Goal: Information Seeking & Learning: Learn about a topic

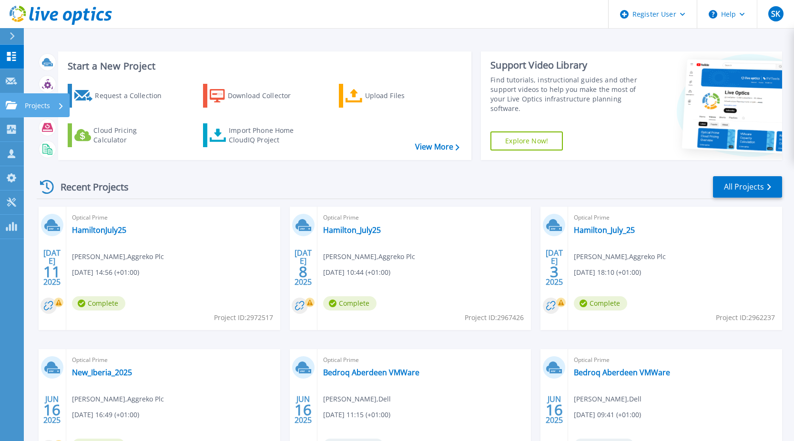
click at [18, 103] on div "Projects" at bounding box center [28, 105] width 44 height 9
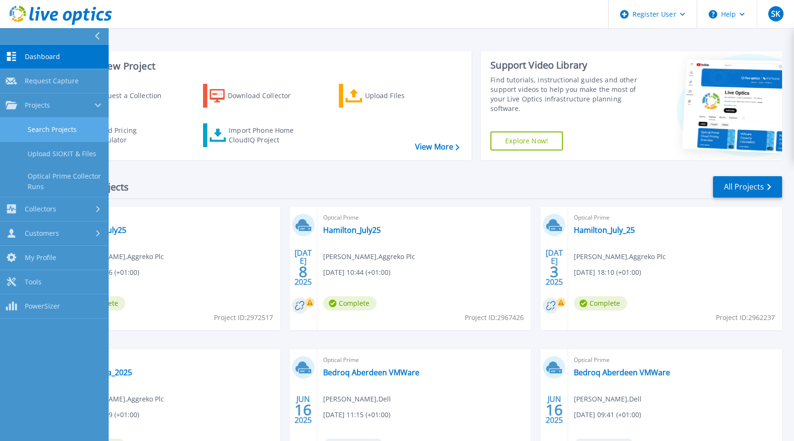
click at [48, 124] on link "Search Projects" at bounding box center [54, 130] width 109 height 24
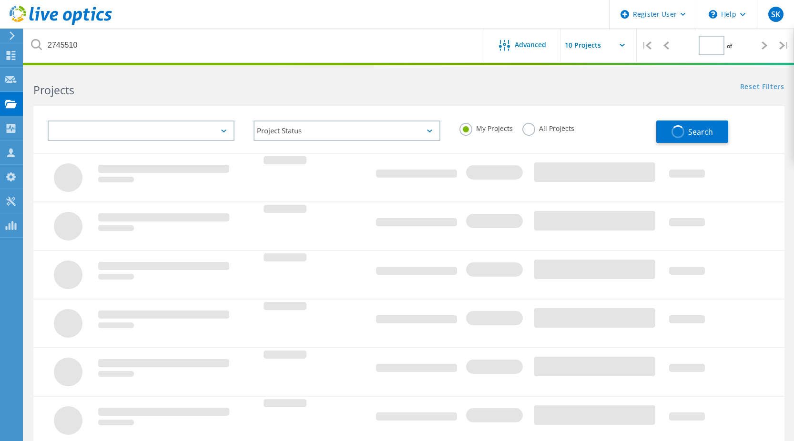
type input "1"
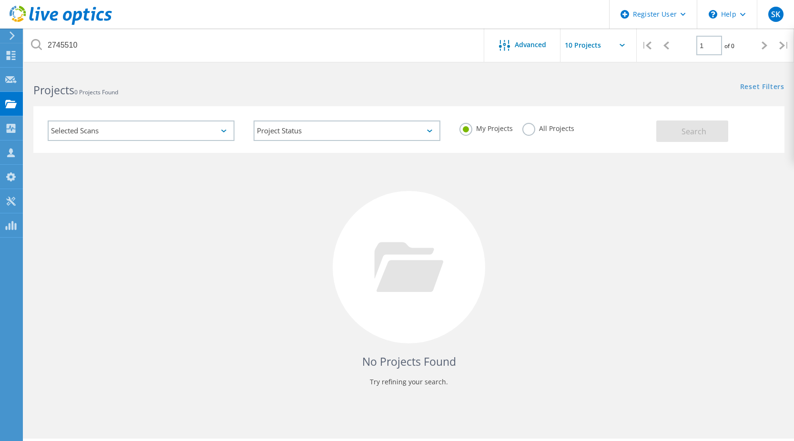
click at [523, 128] on label "All Projects" at bounding box center [549, 127] width 52 height 9
click at [0, 0] on input "All Projects" at bounding box center [0, 0] width 0 height 0
click at [690, 131] on span "Search" at bounding box center [694, 131] width 25 height 10
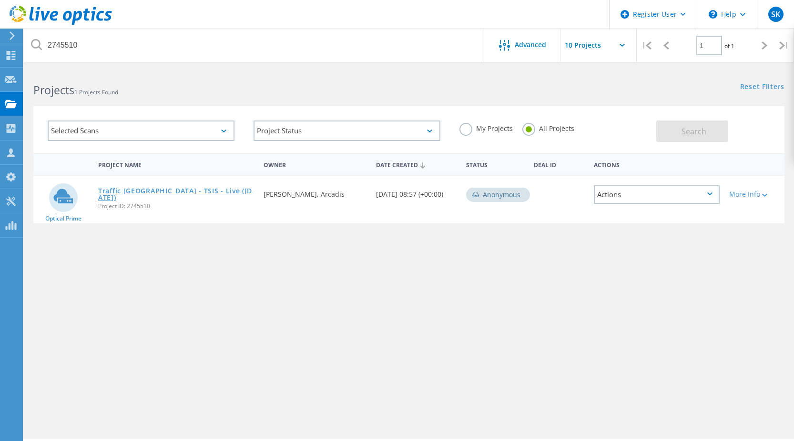
click at [157, 192] on link "Traffic [GEOGRAPHIC_DATA] - TSIS - Live ([DATE])" at bounding box center [176, 194] width 156 height 13
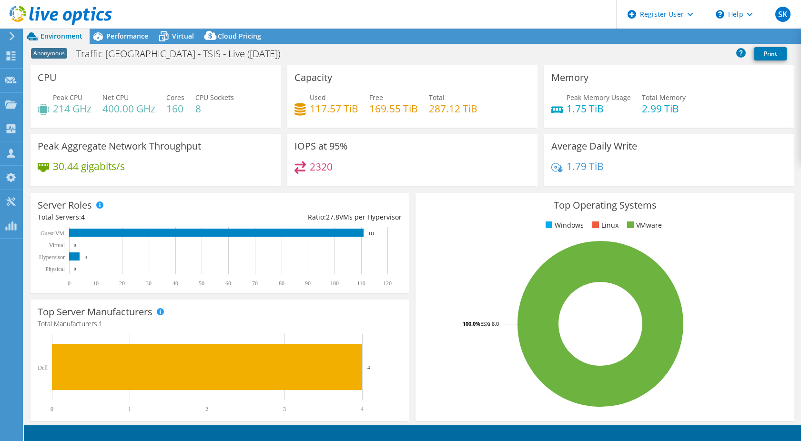
select select "EULondon"
select select "GBP"
click at [137, 39] on span "Performance" at bounding box center [127, 35] width 42 height 9
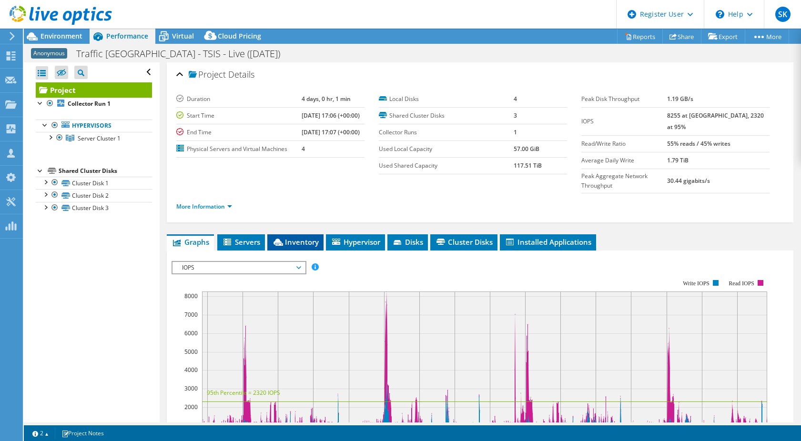
click at [303, 243] on li "Inventory" at bounding box center [295, 243] width 56 height 16
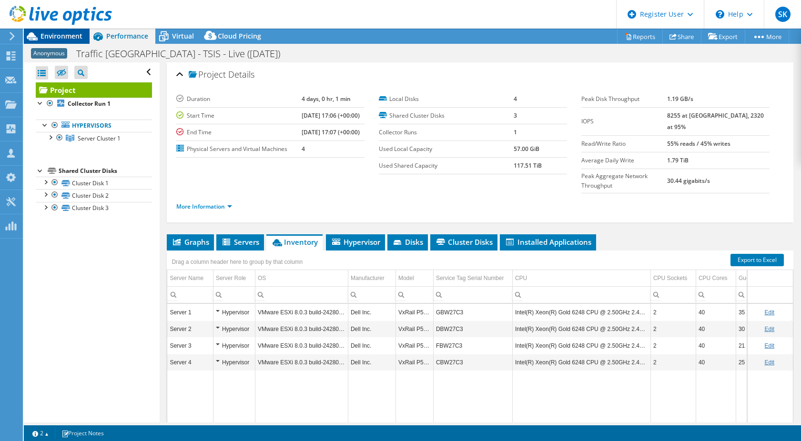
click at [72, 42] on div "Environment" at bounding box center [57, 36] width 66 height 15
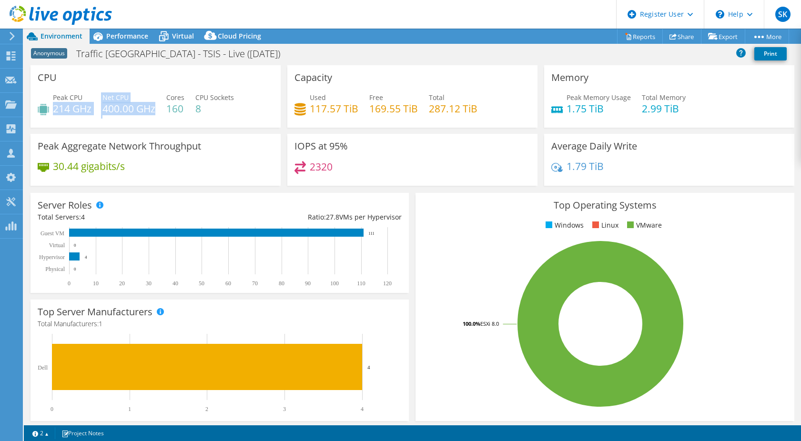
drag, startPoint x: 54, startPoint y: 110, endPoint x: 154, endPoint y: 109, distance: 100.6
click at [154, 109] on div "Peak CPU 214 GHz Net CPU 400.00 GHz Cores 160 CPU Sockets 8" at bounding box center [156, 107] width 236 height 31
click at [154, 109] on h4 "400.00 GHz" at bounding box center [129, 108] width 53 height 10
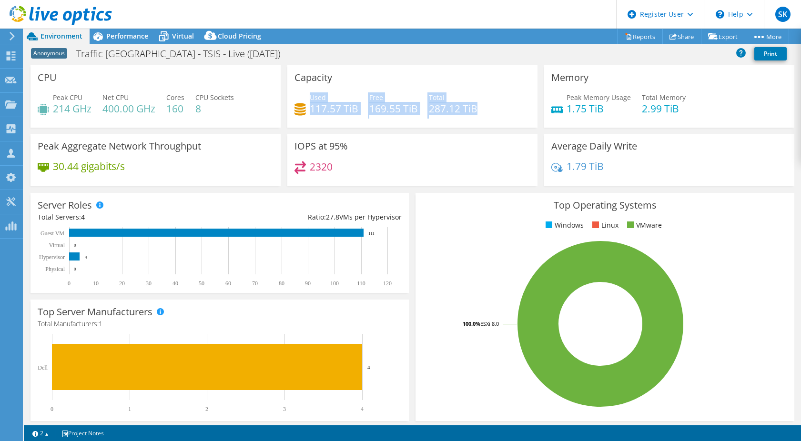
drag, startPoint x: 474, startPoint y: 112, endPoint x: 307, endPoint y: 95, distance: 168.2
click at [307, 95] on div "Used 117.57 TiB Free 169.55 TiB Total 287.12 TiB" at bounding box center [413, 107] width 236 height 31
click at [310, 96] on span "Used" at bounding box center [318, 97] width 16 height 9
drag, startPoint x: 474, startPoint y: 111, endPoint x: 429, endPoint y: 96, distance: 47.6
click at [429, 96] on div "Total 287.12 TiB" at bounding box center [453, 102] width 49 height 21
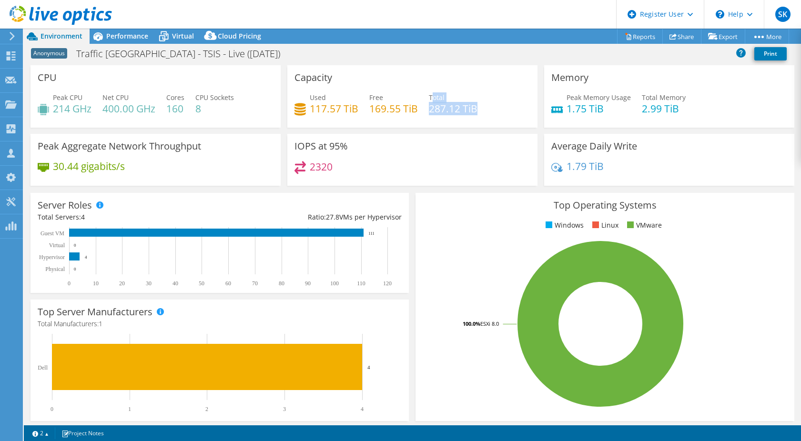
click at [429, 96] on span "Total" at bounding box center [437, 97] width 16 height 9
drag, startPoint x: 424, startPoint y: 109, endPoint x: 482, endPoint y: 110, distance: 57.2
click at [482, 110] on div "Used 117.57 TiB Free 169.55 TiB Total 287.12 TiB" at bounding box center [413, 107] width 236 height 31
drag, startPoint x: 307, startPoint y: 109, endPoint x: 357, endPoint y: 110, distance: 50.1
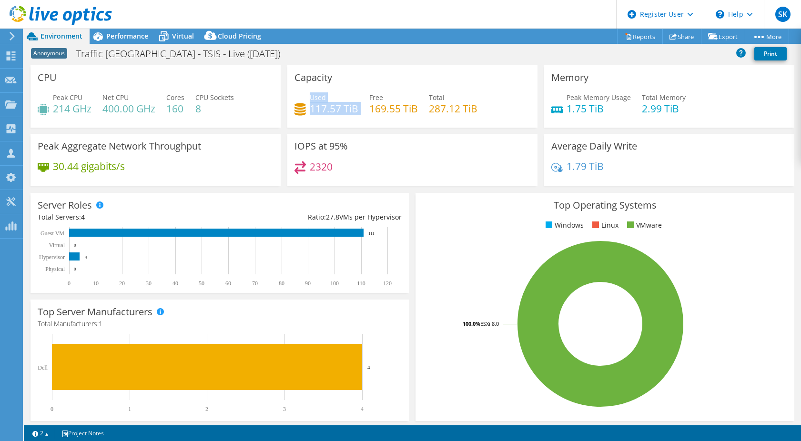
click at [357, 109] on div "Used 117.57 TiB Free 169.55 TiB Total 287.12 TiB" at bounding box center [413, 107] width 236 height 31
click at [195, 34] on div "Virtual" at bounding box center [178, 36] width 46 height 15
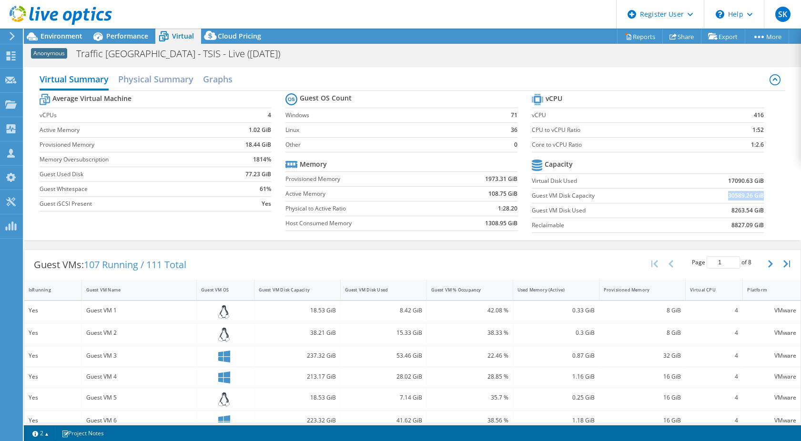
drag, startPoint x: 723, startPoint y: 195, endPoint x: 757, endPoint y: 195, distance: 34.3
click at [757, 195] on b "30589.26 GiB" at bounding box center [746, 196] width 36 height 10
drag, startPoint x: 757, startPoint y: 195, endPoint x: 757, endPoint y: 210, distance: 14.8
click at [757, 210] on td "8263.54 GiB" at bounding box center [724, 210] width 80 height 15
drag, startPoint x: 757, startPoint y: 210, endPoint x: 747, endPoint y: 211, distance: 9.6
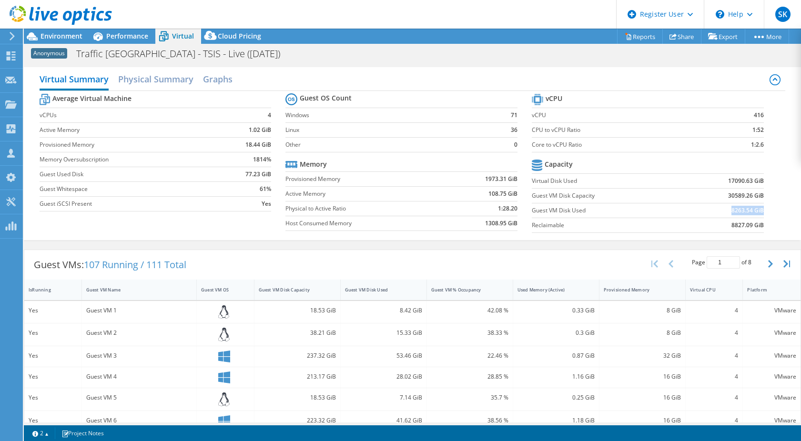
click at [747, 211] on b "8263.54 GiB" at bounding box center [748, 211] width 32 height 10
drag, startPoint x: 723, startPoint y: 195, endPoint x: 755, endPoint y: 194, distance: 31.9
click at [755, 194] on b "30589.26 GiB" at bounding box center [746, 196] width 36 height 10
drag, startPoint x: 725, startPoint y: 211, endPoint x: 757, endPoint y: 210, distance: 31.9
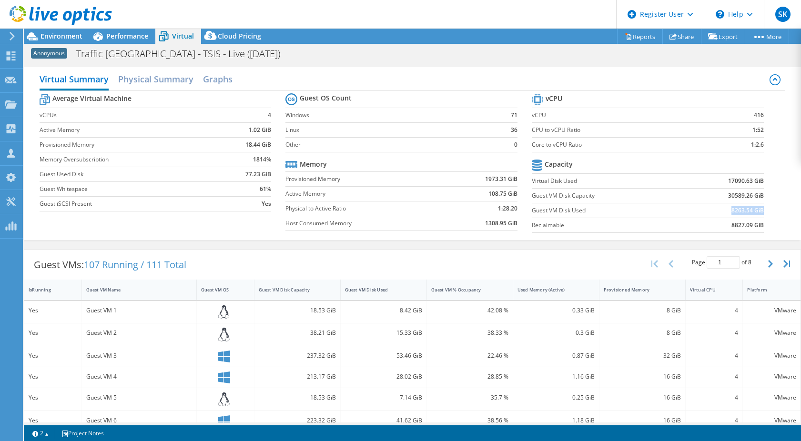
click at [757, 210] on b "8263.54 GiB" at bounding box center [748, 211] width 32 height 10
drag, startPoint x: 757, startPoint y: 210, endPoint x: 766, endPoint y: 226, distance: 18.4
click at [766, 226] on section "vCPU vCPU 416 CPU to vCPU Ratio 1:52 Core to vCPU Ratio 1:2.6 Capacity Virtual …" at bounding box center [655, 165] width 246 height 146
click at [293, 290] on div "Guest VM Disk Capacity" at bounding box center [292, 290] width 66 height 6
click at [308, 292] on div "Guest VM Disk Capacity" at bounding box center [292, 290] width 66 height 6
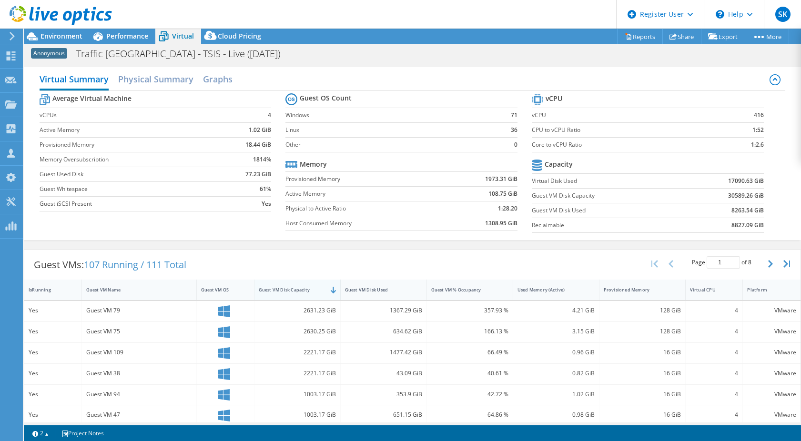
click at [308, 290] on div "Guest VM Disk Capacity" at bounding box center [292, 290] width 66 height 6
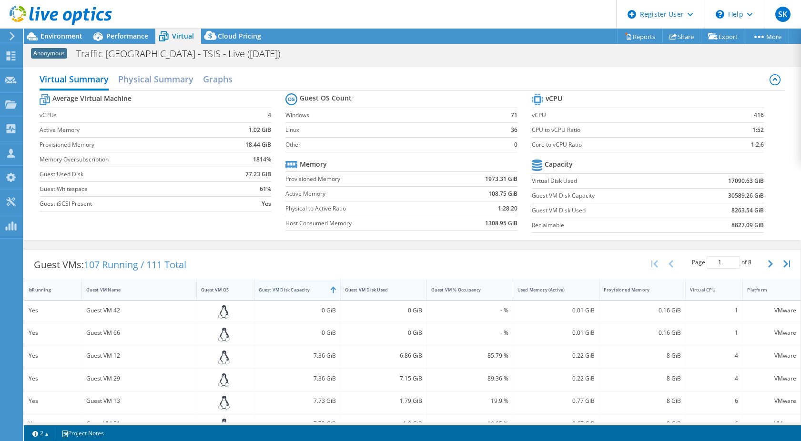
click at [306, 293] on div "Guest VM Disk Capacity" at bounding box center [292, 290] width 74 height 15
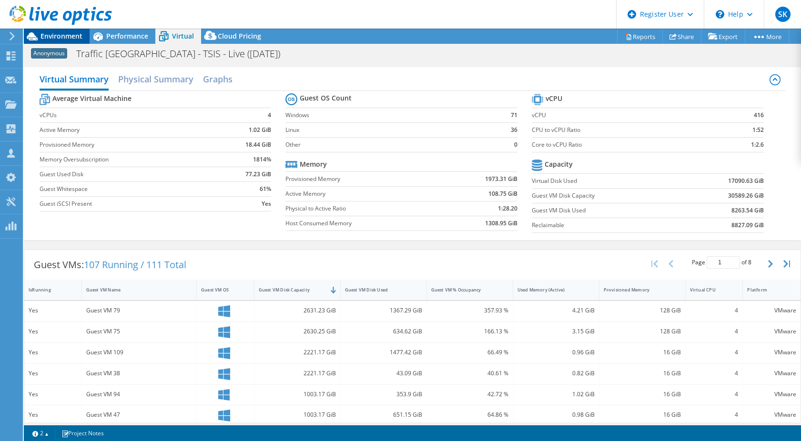
click at [68, 33] on span "Environment" at bounding box center [62, 35] width 42 height 9
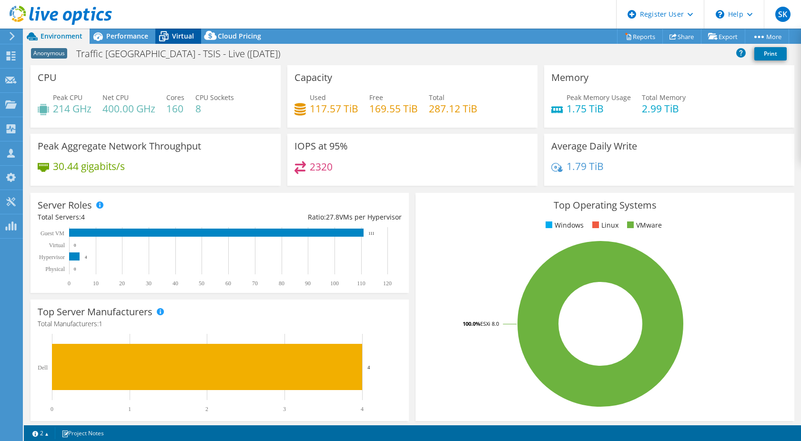
click at [188, 37] on span "Virtual" at bounding box center [183, 35] width 22 height 9
